Goal: Obtain resource: Obtain resource

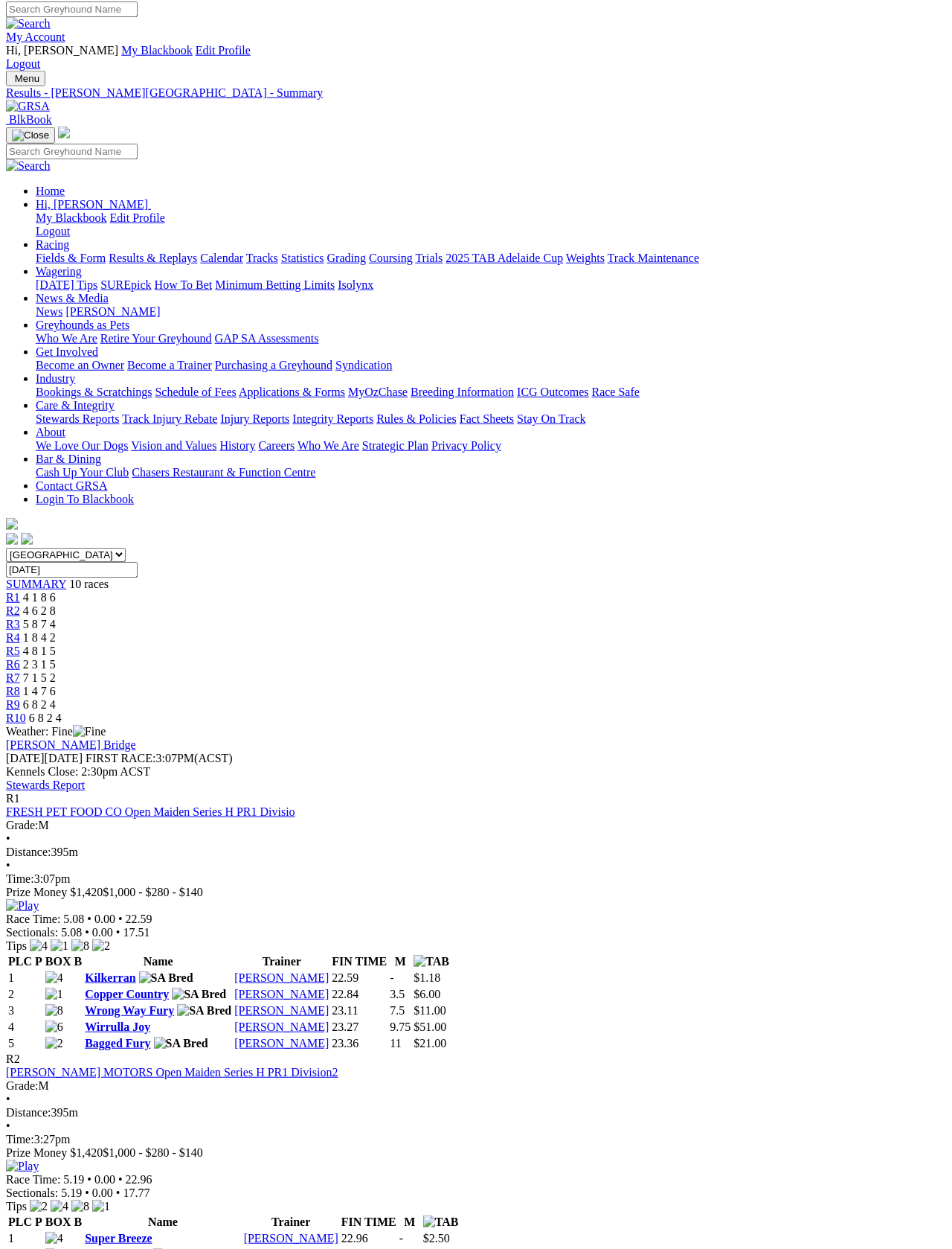
scroll to position [4, 0]
click at [43, 252] on link "Fields & Form" at bounding box center [71, 257] width 70 height 13
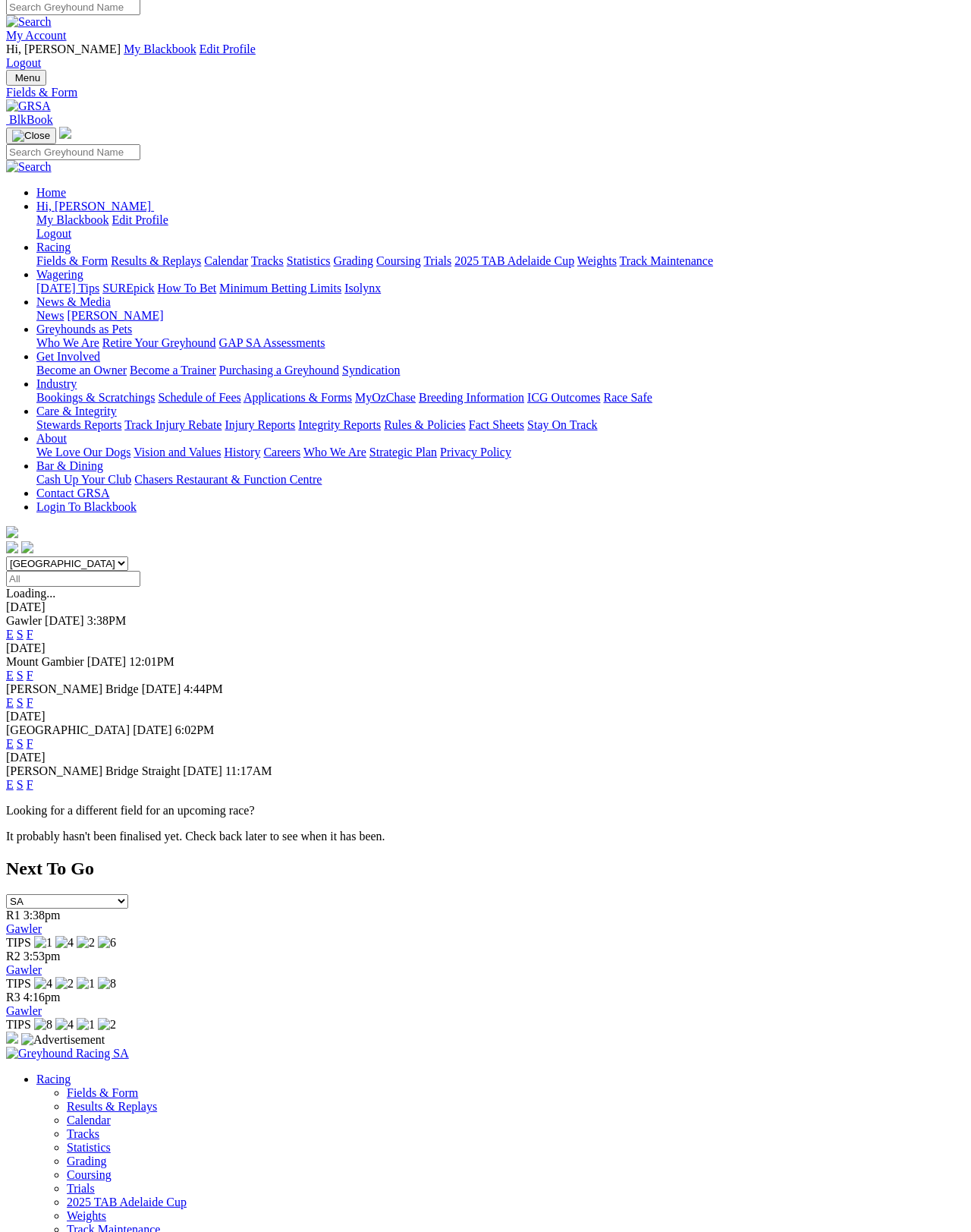
scroll to position [7, 0]
click at [33, 628] on link "F" at bounding box center [30, 634] width 7 height 13
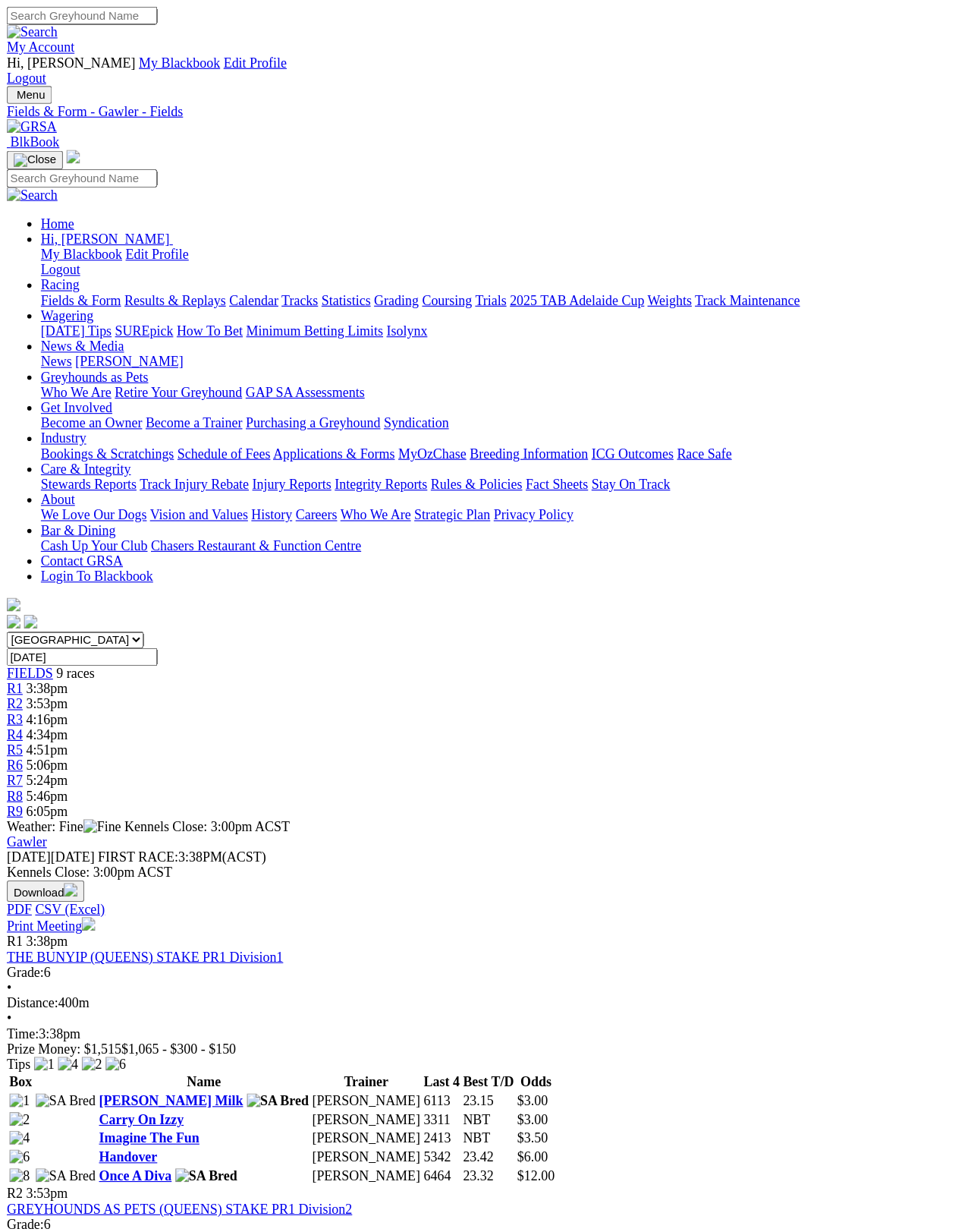
scroll to position [7, 0]
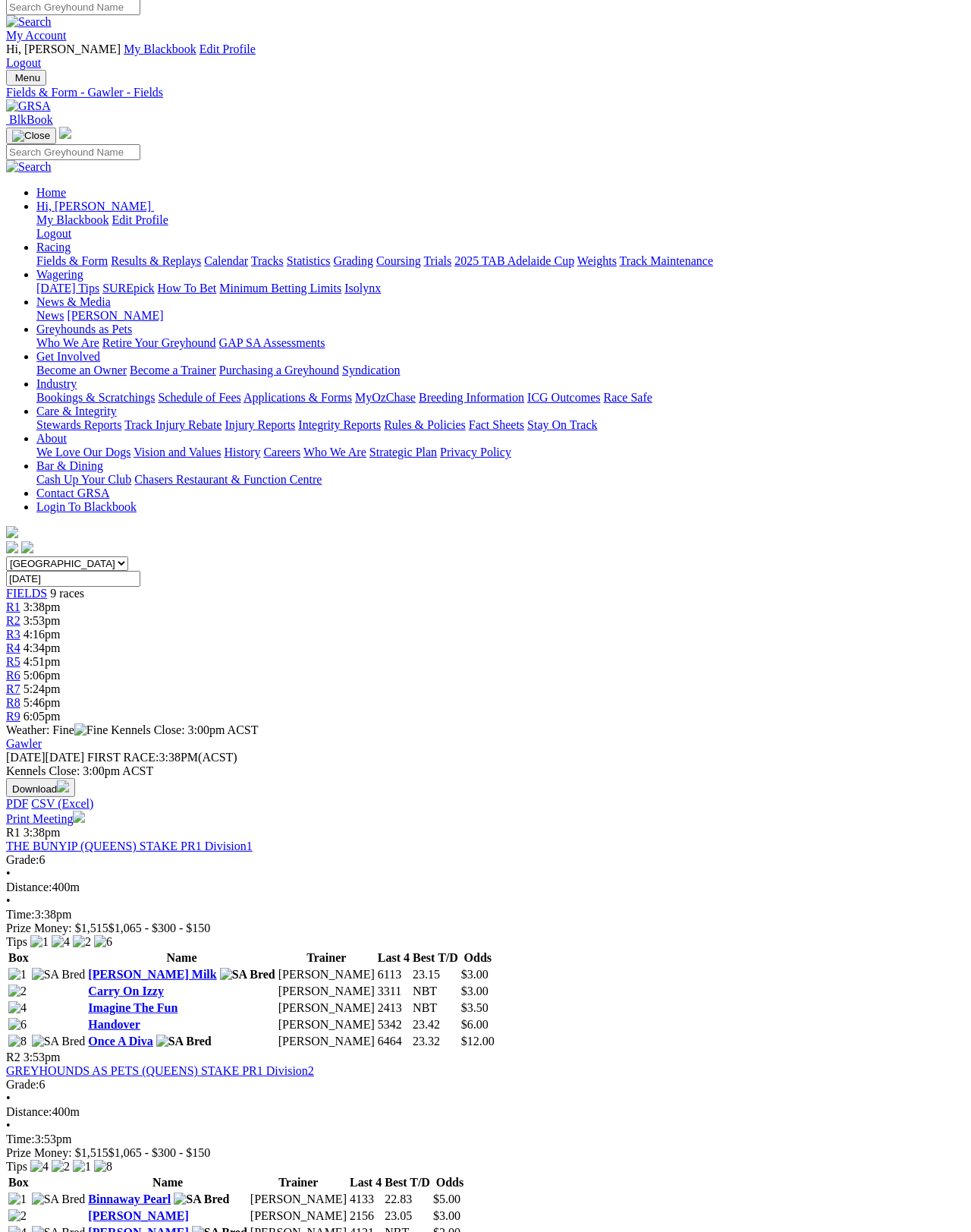
click at [85, 812] on link "Print Meeting" at bounding box center [45, 818] width 79 height 13
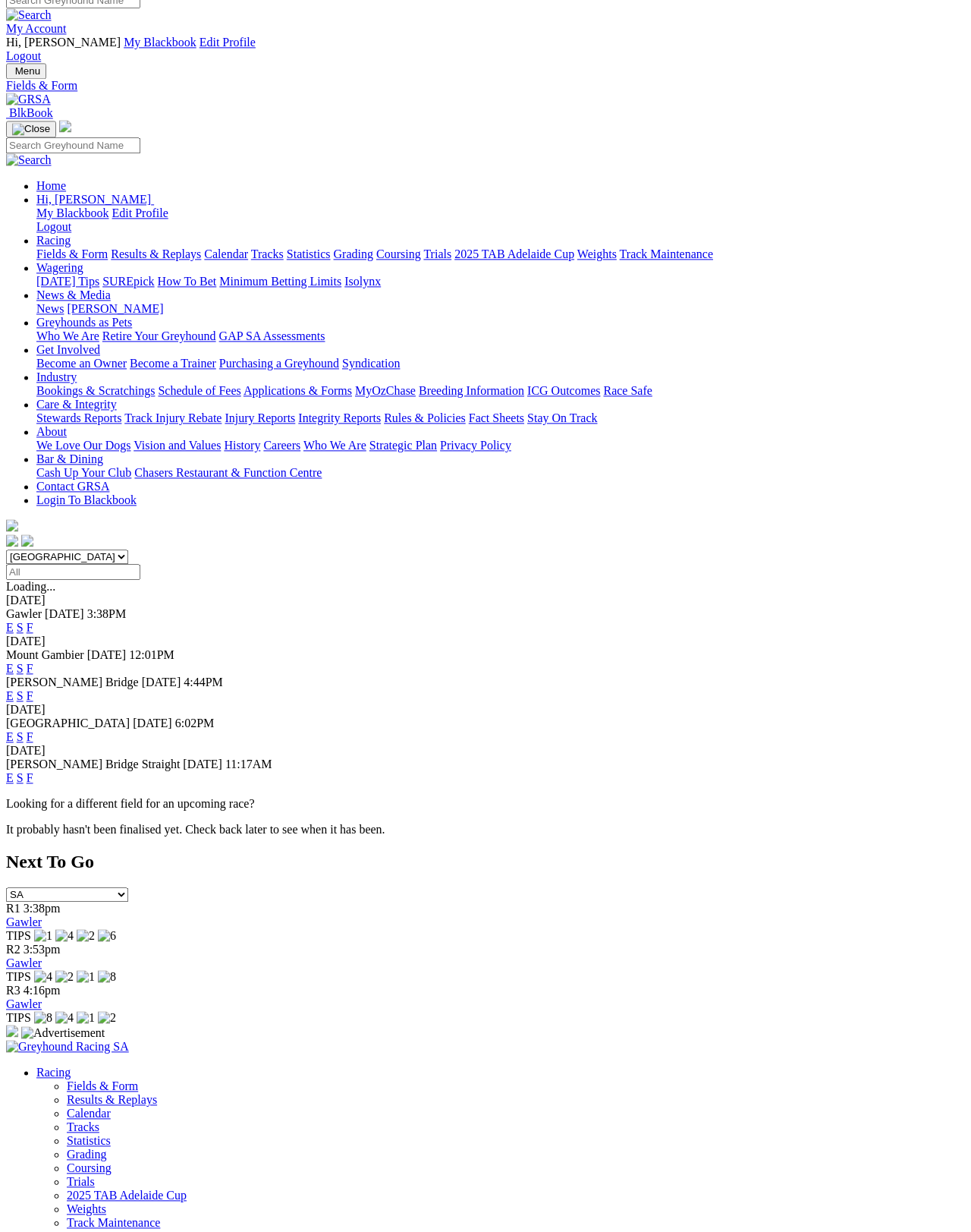
scroll to position [13, 0]
click at [33, 689] on link "F" at bounding box center [30, 696] width 7 height 13
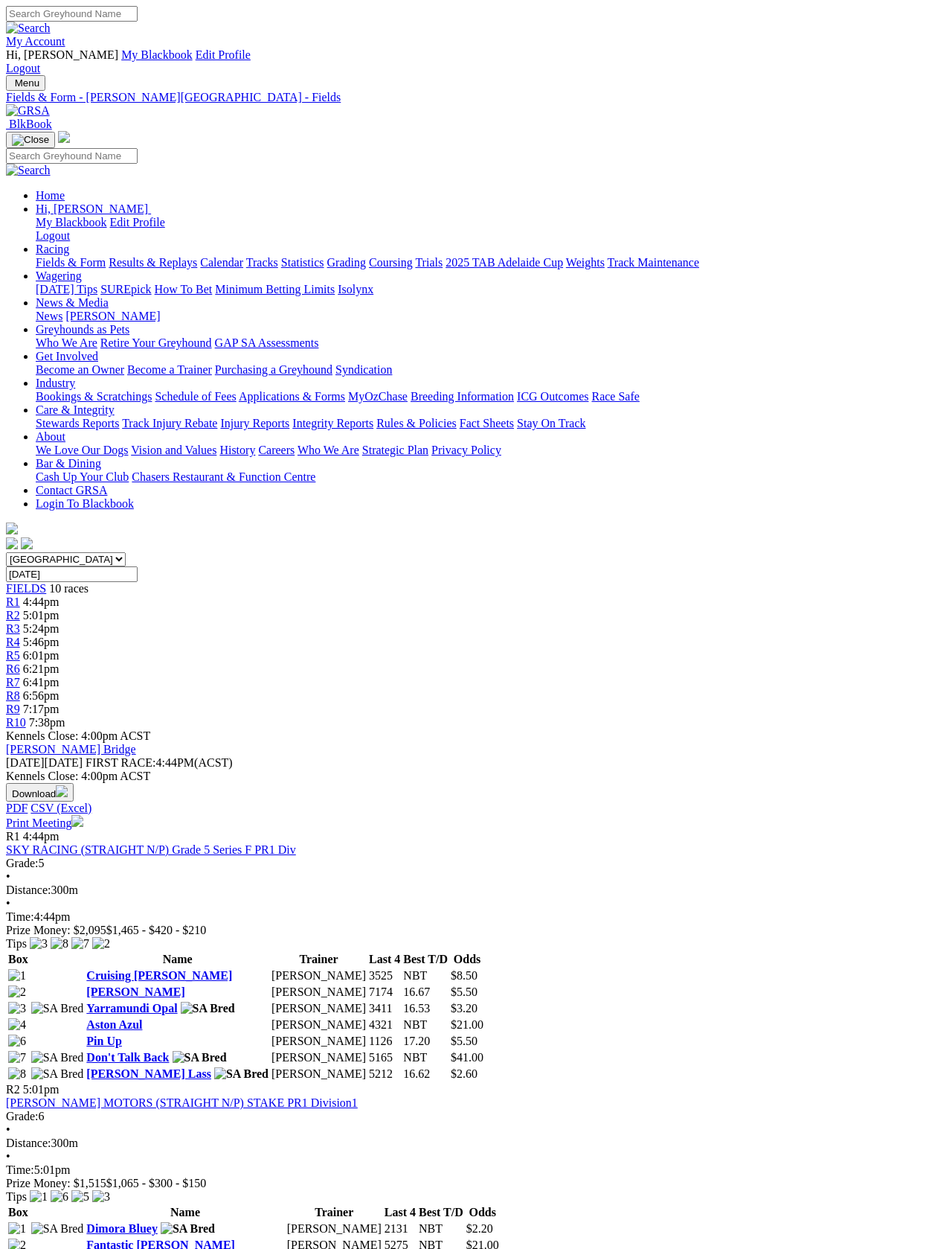
scroll to position [3, 0]
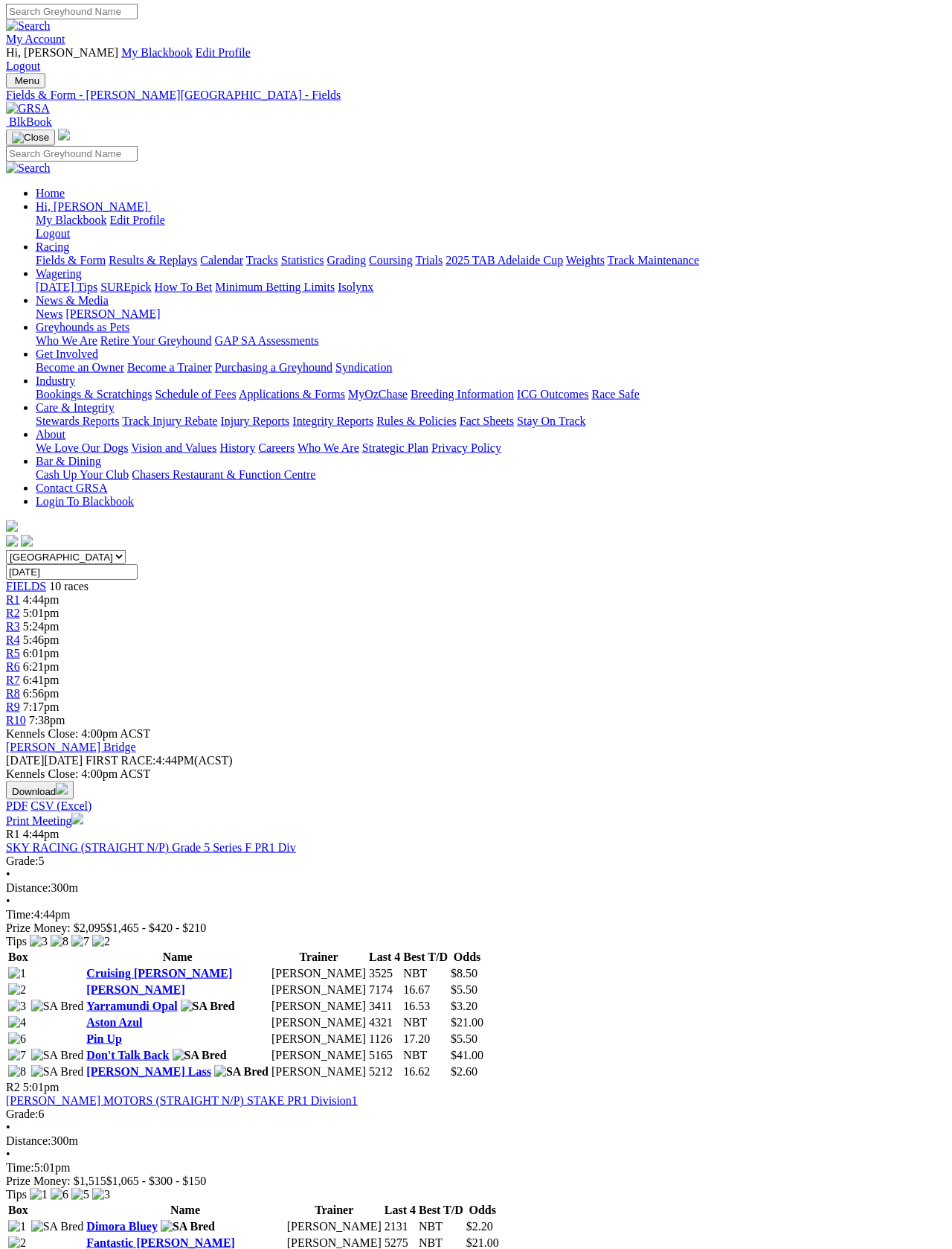
click at [84, 814] on link "Print Meeting" at bounding box center [44, 820] width 78 height 13
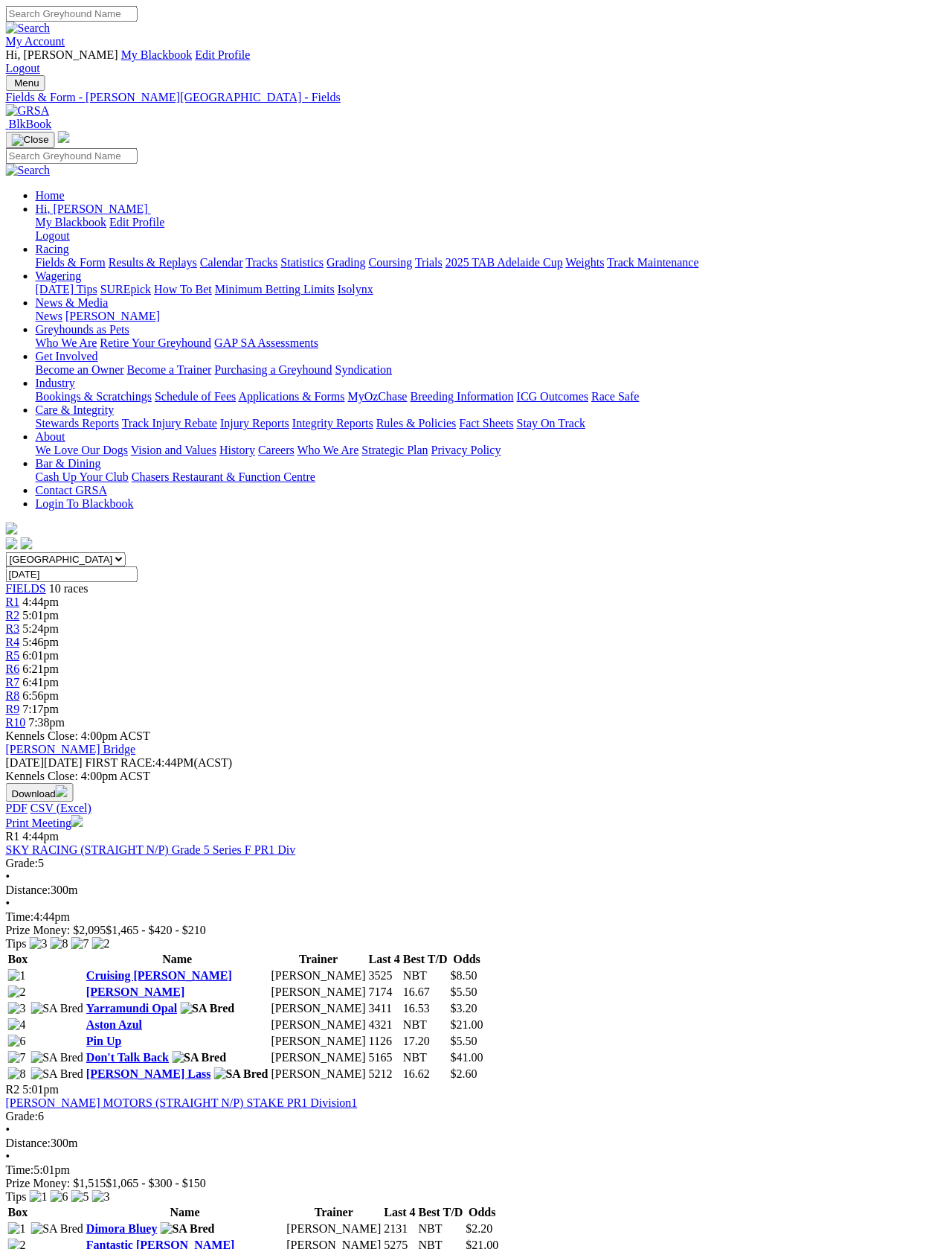
scroll to position [0, 0]
click at [50, 256] on link "Fields & Form" at bounding box center [71, 262] width 70 height 13
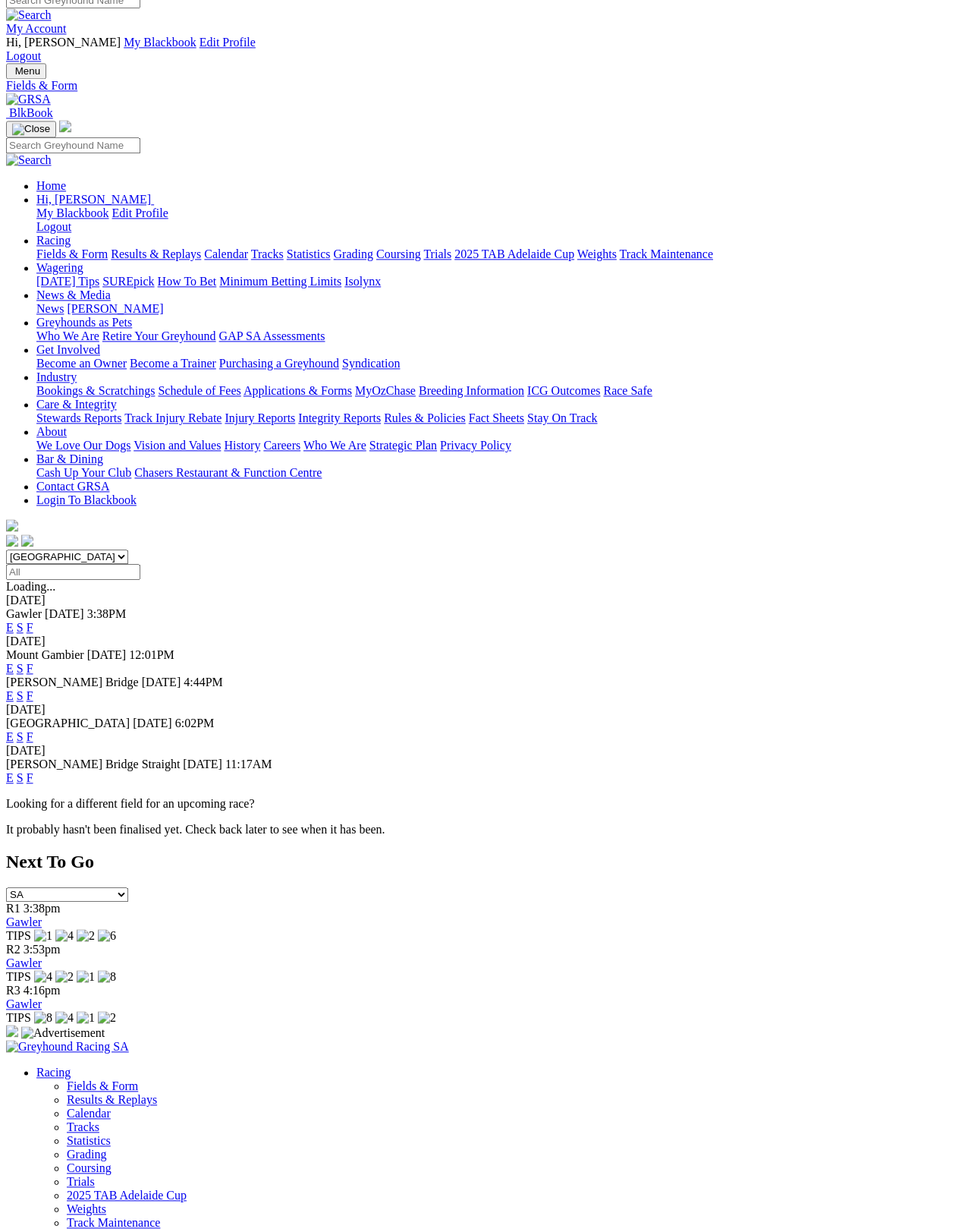
scroll to position [13, 0]
click at [33, 731] on link "F" at bounding box center [30, 737] width 7 height 13
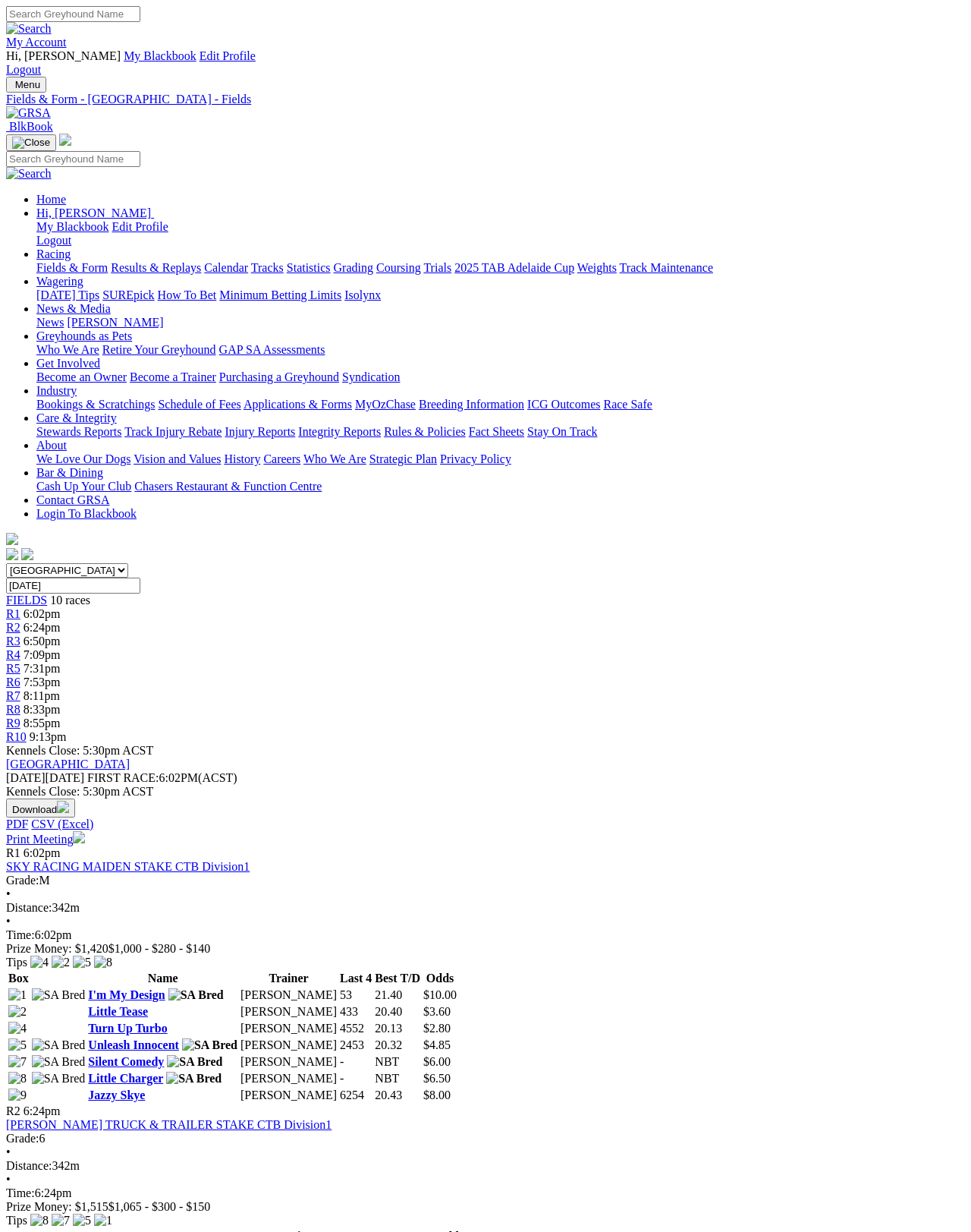
scroll to position [7, 0]
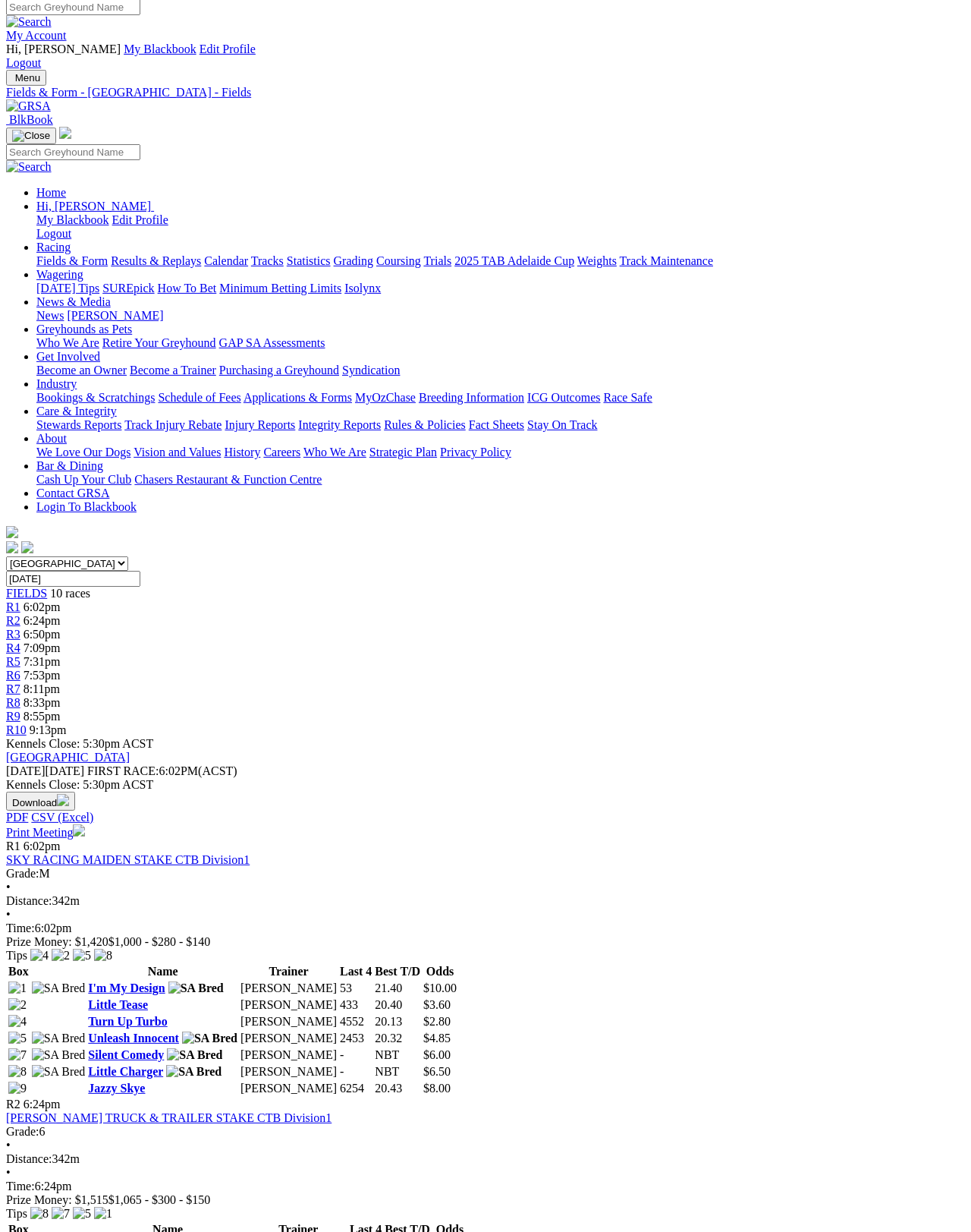
click at [85, 826] on link "Print Meeting" at bounding box center [45, 832] width 79 height 13
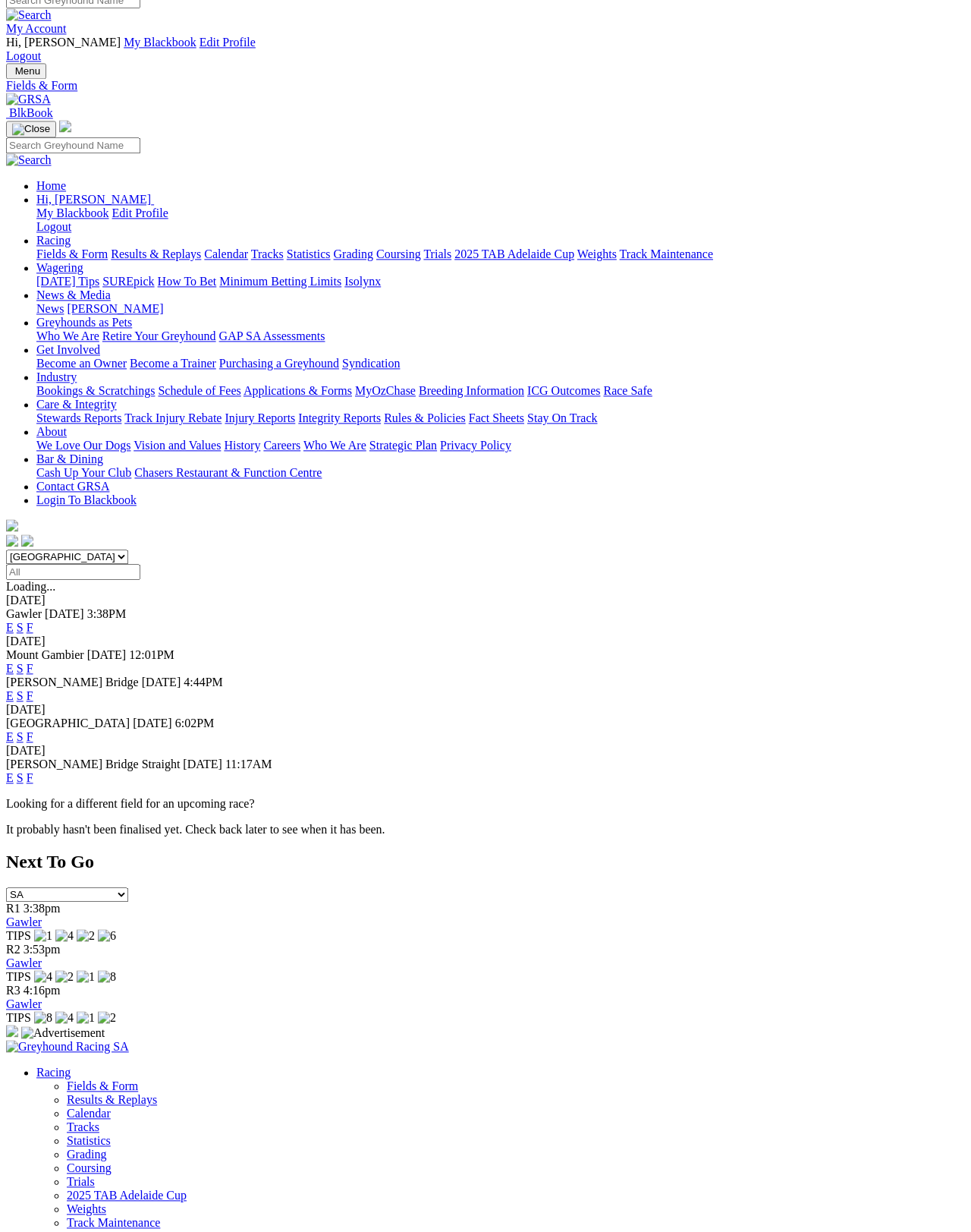
scroll to position [13, 0]
click at [33, 772] on link "F" at bounding box center [30, 778] width 7 height 13
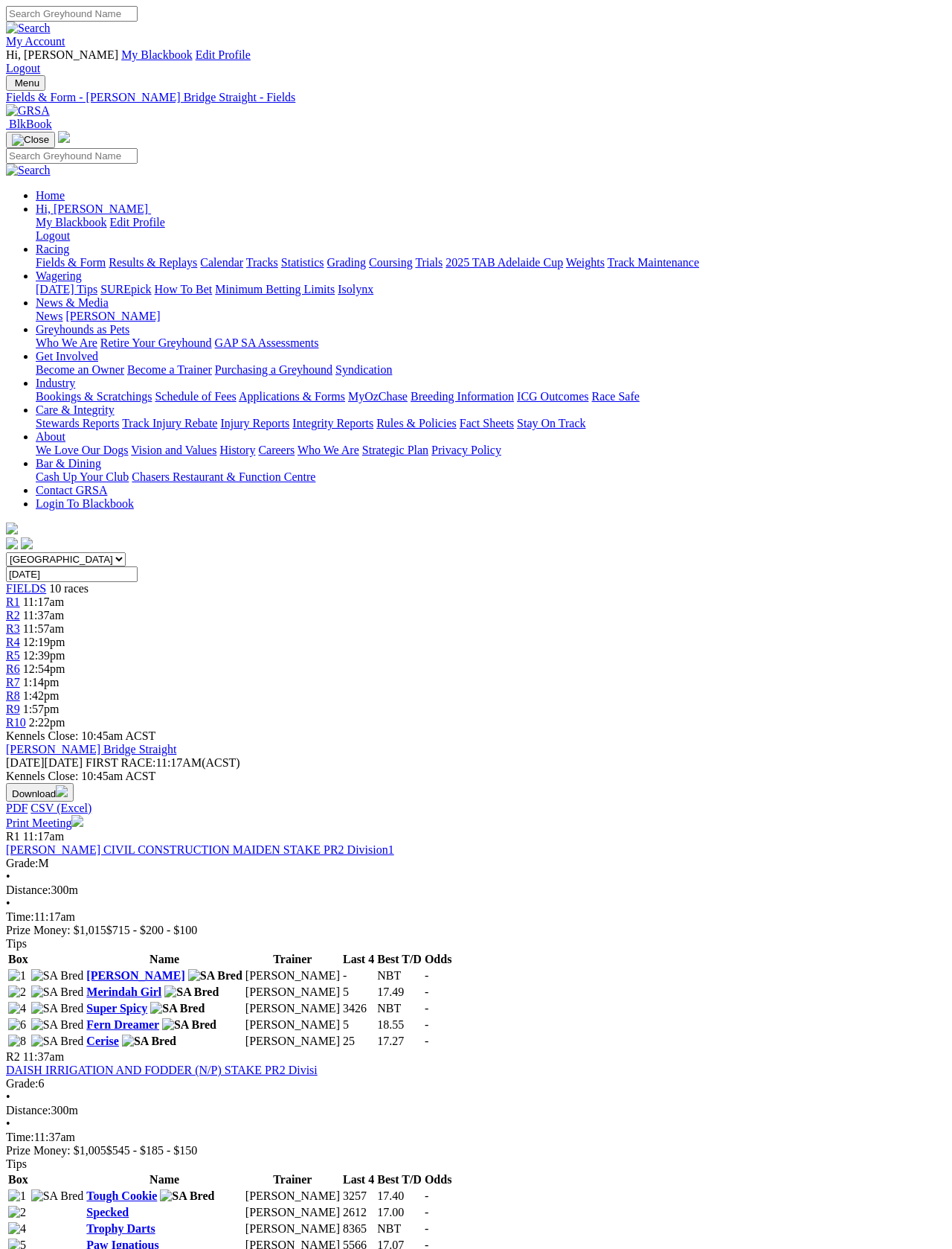
scroll to position [3, 0]
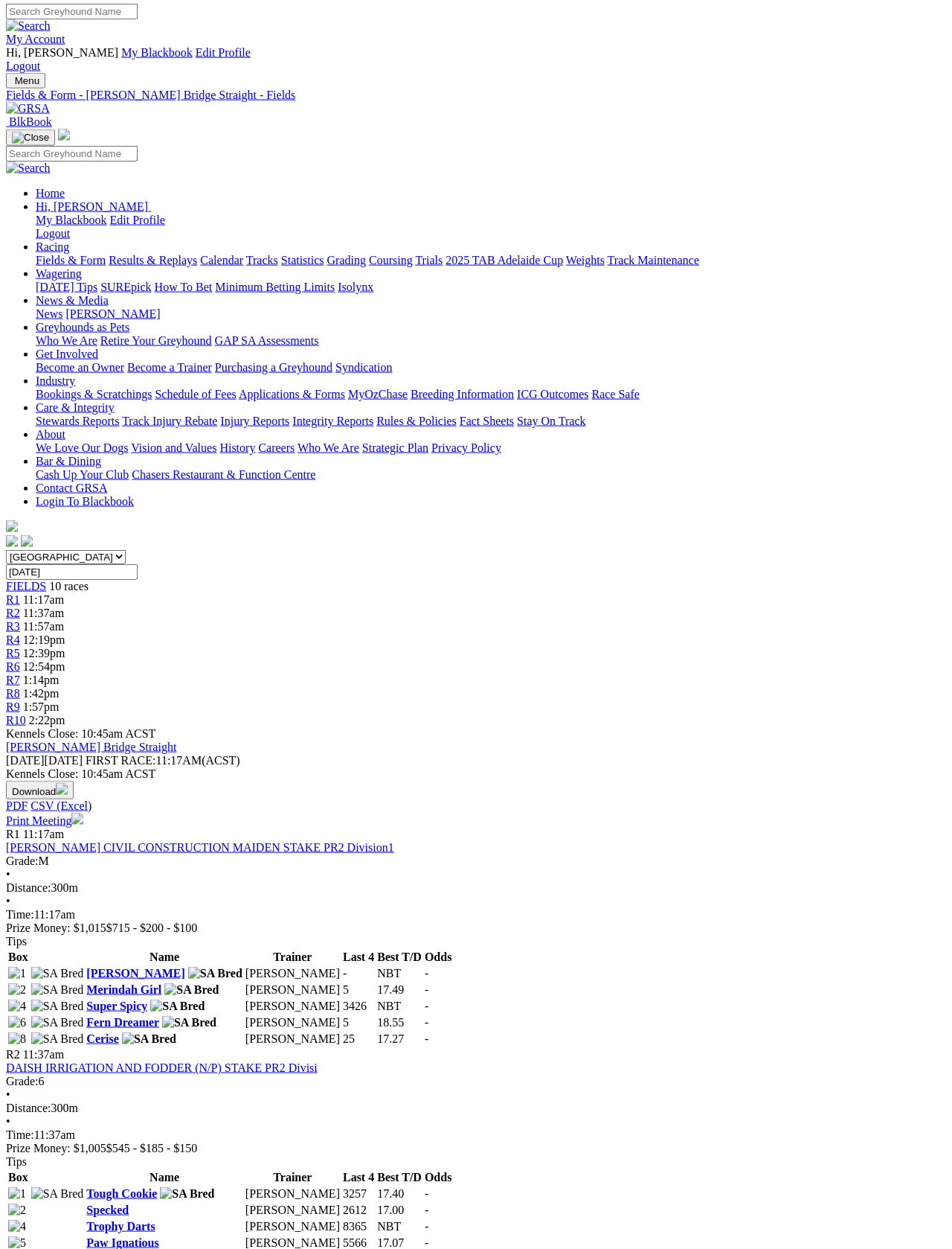
click at [84, 814] on link "Print Meeting" at bounding box center [44, 820] width 78 height 13
